Goal: Navigation & Orientation: Find specific page/section

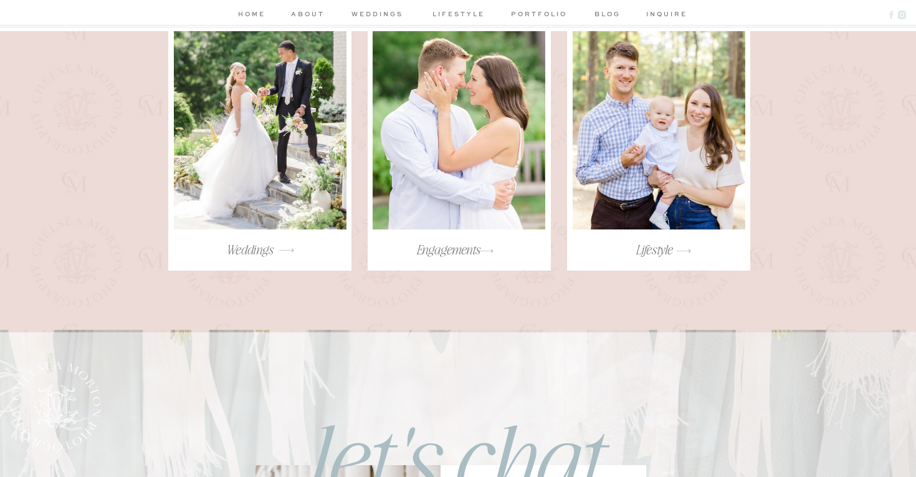
scroll to position [2462, 0]
click at [487, 181] on div at bounding box center [459, 128] width 173 height 202
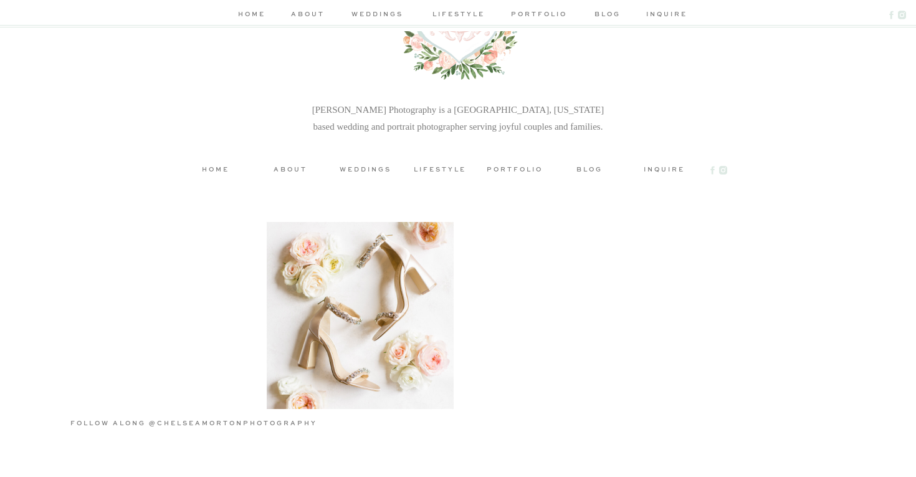
scroll to position [2343, 0]
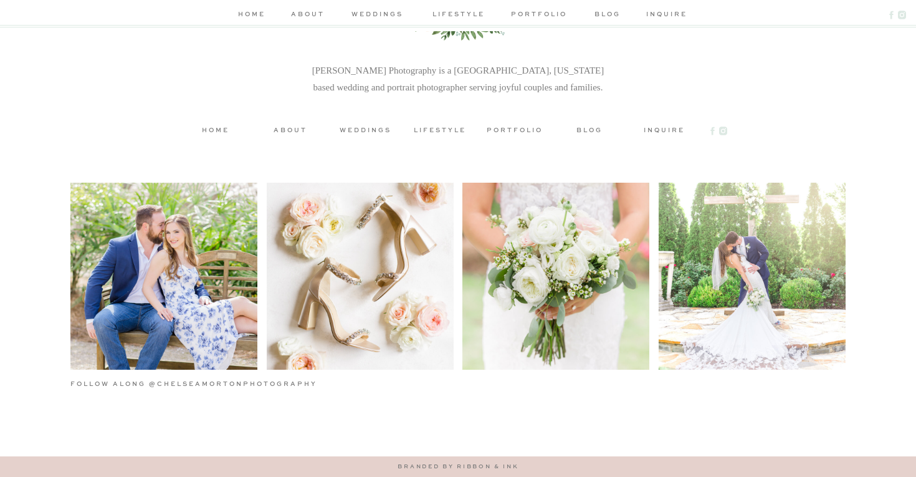
click at [365, 13] on nav "weddings" at bounding box center [377, 15] width 59 height 13
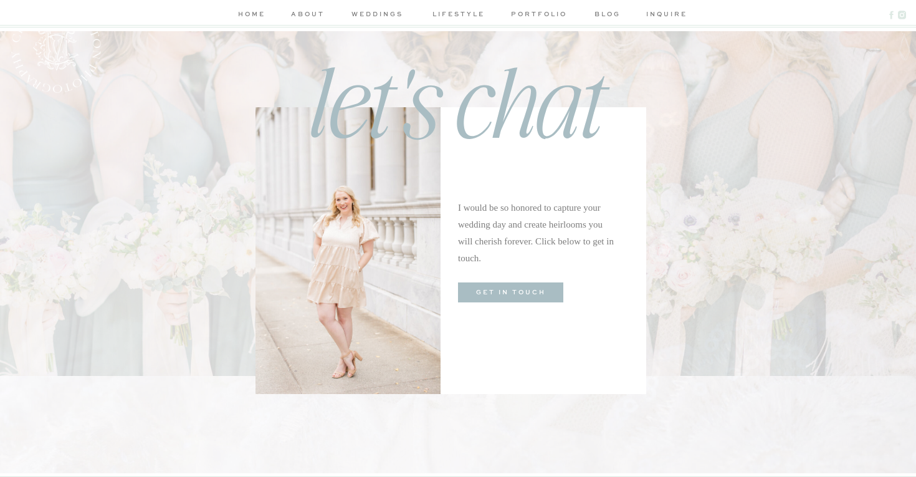
scroll to position [4673, 0]
